Goal: Task Accomplishment & Management: Manage account settings

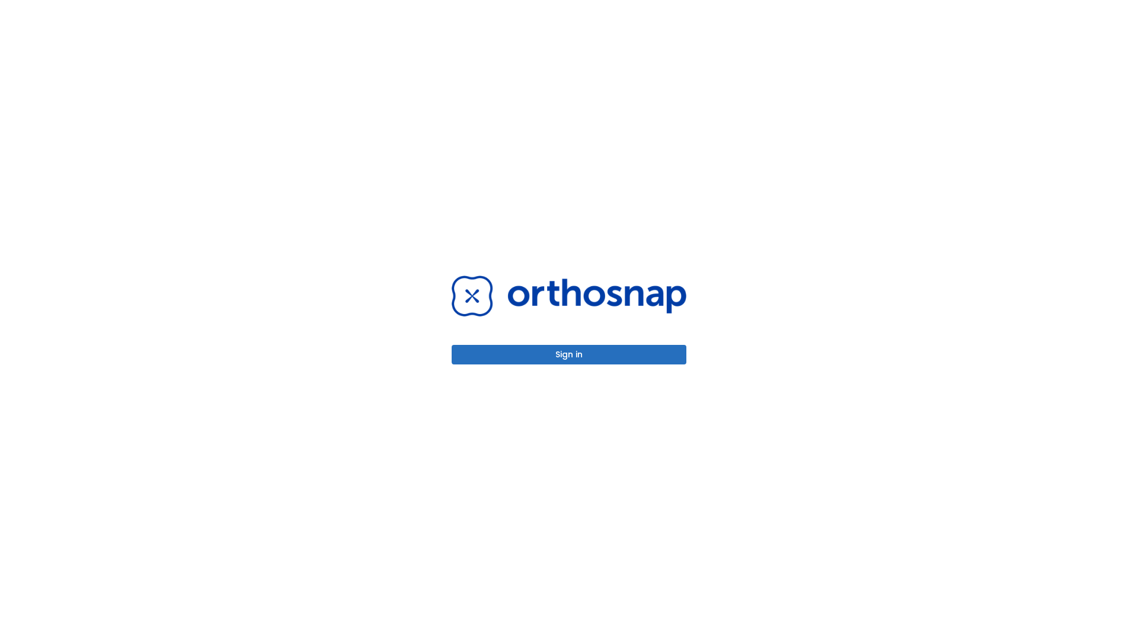
click at [569, 355] on button "Sign in" at bounding box center [569, 355] width 235 height 20
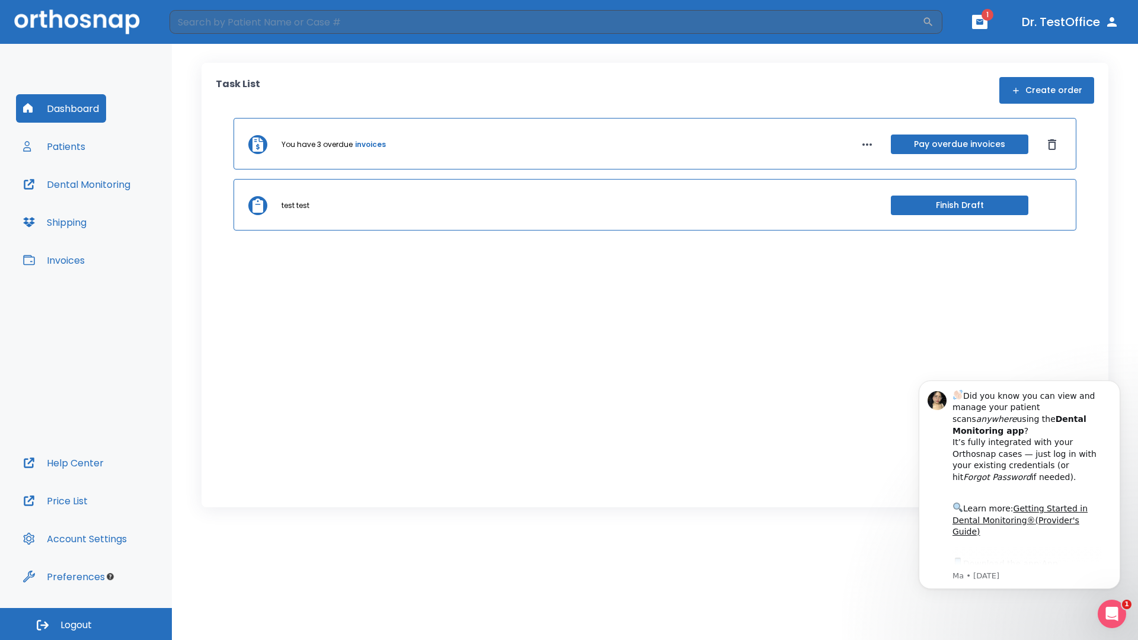
click at [86, 624] on span "Logout" at bounding box center [75, 625] width 31 height 13
